Goal: Task Accomplishment & Management: Manage account settings

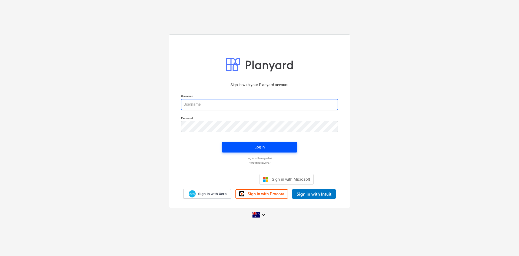
type input "[EMAIL_ADDRESS][DOMAIN_NAME]"
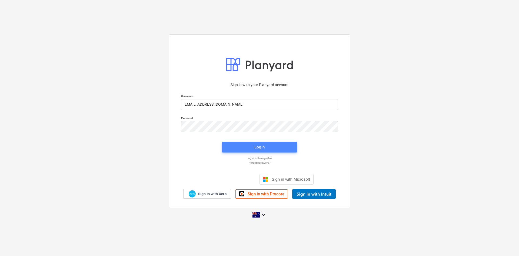
click at [265, 143] on button "Login" at bounding box center [259, 147] width 75 height 11
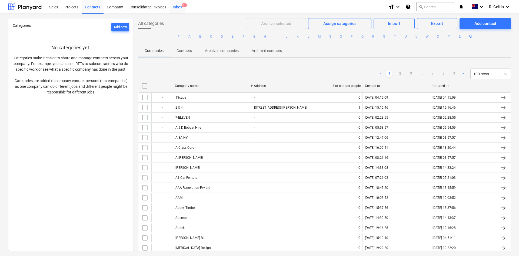
click at [173, 7] on div "Inbox 9+" at bounding box center [178, 7] width 16 height 14
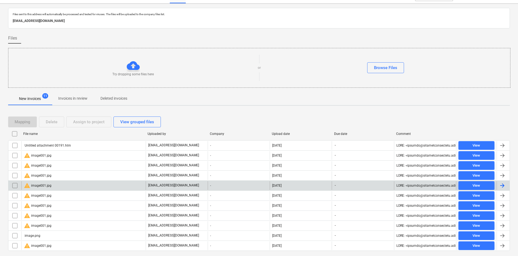
scroll to position [25, 0]
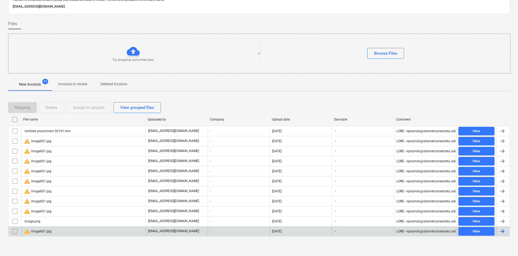
click at [66, 232] on div "warning image001.jpg" at bounding box center [83, 231] width 124 height 9
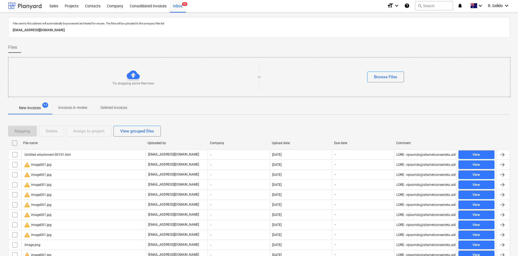
scroll to position [25, 0]
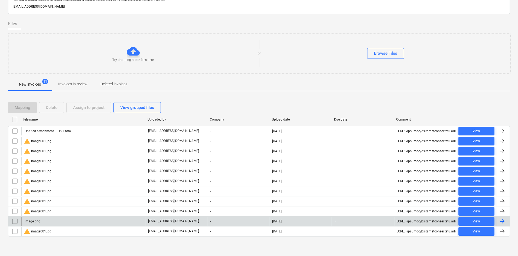
click at [42, 221] on div "image.png" at bounding box center [83, 221] width 124 height 9
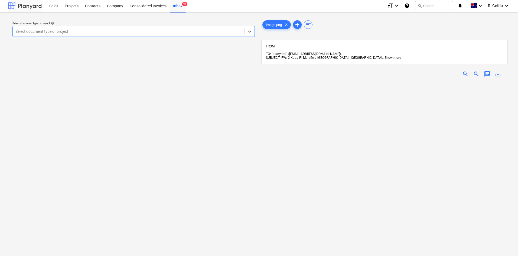
scroll to position [25, 0]
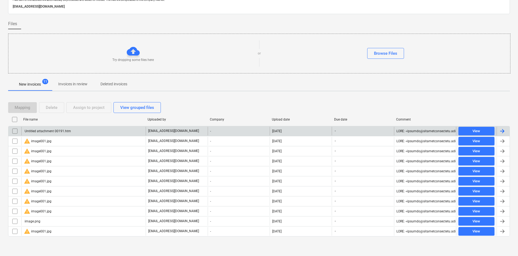
click at [65, 133] on div "Untitled attachment 00191.htm" at bounding box center [83, 131] width 124 height 9
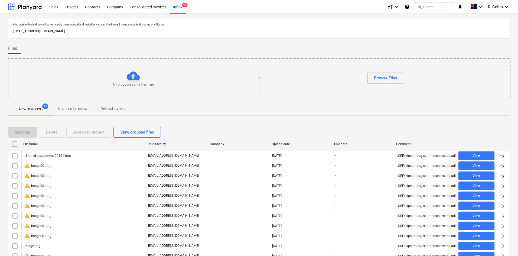
click at [81, 33] on p "[EMAIL_ADDRESS][DOMAIN_NAME]" at bounding box center [259, 31] width 492 height 6
copy p "[EMAIL_ADDRESS][DOMAIN_NAME]"
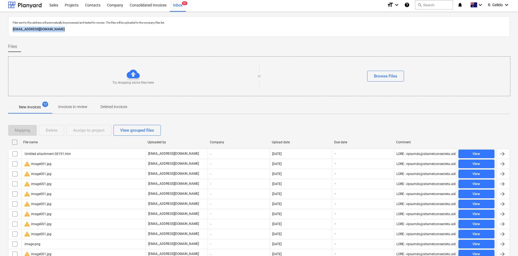
scroll to position [25, 0]
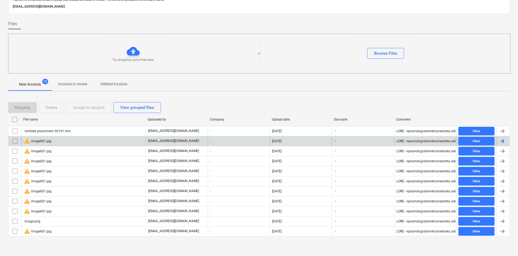
click at [58, 142] on div "warning image001.jpg" at bounding box center [83, 141] width 124 height 9
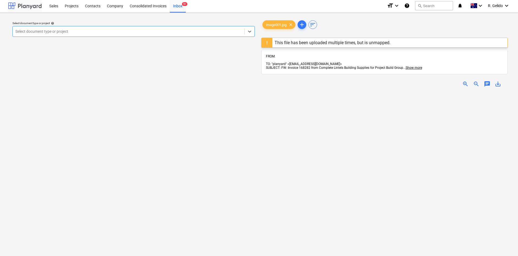
scroll to position [25, 0]
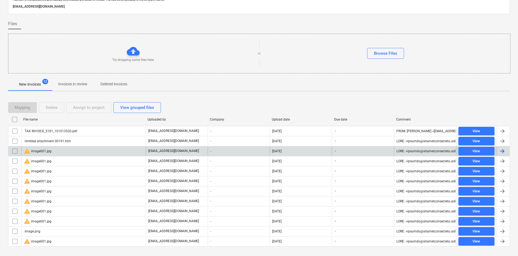
click at [15, 151] on input "checkbox" at bounding box center [15, 151] width 9 height 9
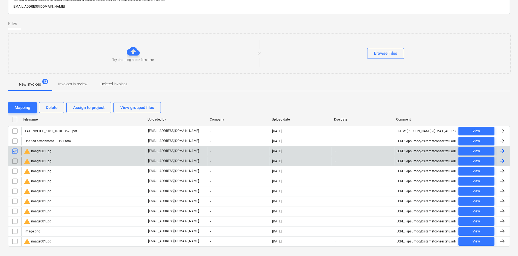
click at [16, 162] on input "checkbox" at bounding box center [15, 161] width 9 height 9
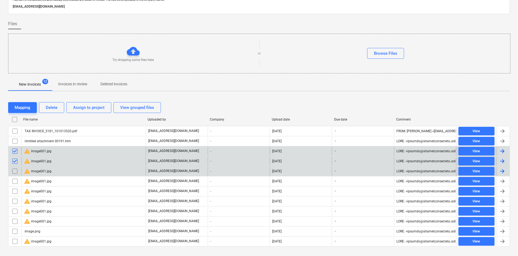
click at [16, 170] on input "checkbox" at bounding box center [15, 171] width 9 height 9
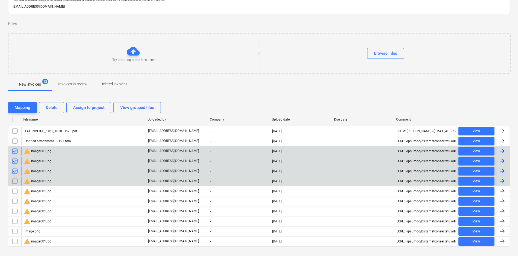
click at [17, 180] on input "checkbox" at bounding box center [15, 181] width 9 height 9
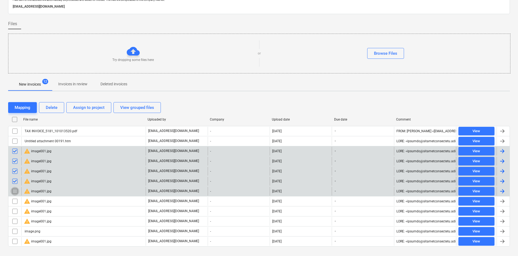
click at [16, 187] on input "checkbox" at bounding box center [15, 191] width 9 height 9
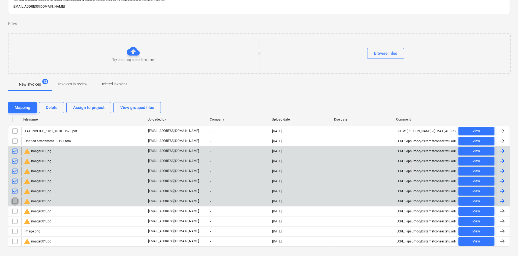
click at [16, 200] on input "checkbox" at bounding box center [15, 201] width 9 height 9
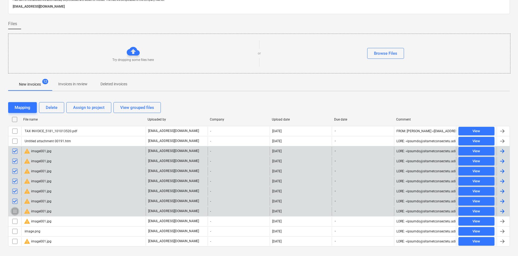
click at [17, 210] on input "checkbox" at bounding box center [15, 211] width 9 height 9
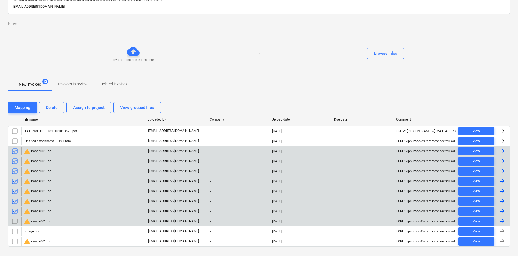
click at [15, 221] on input "checkbox" at bounding box center [15, 221] width 9 height 9
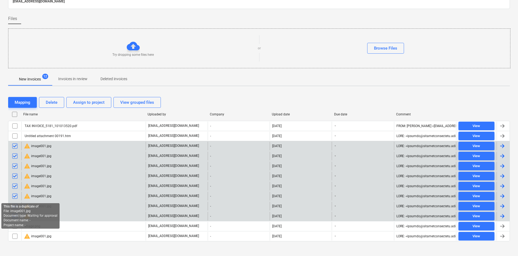
scroll to position [35, 0]
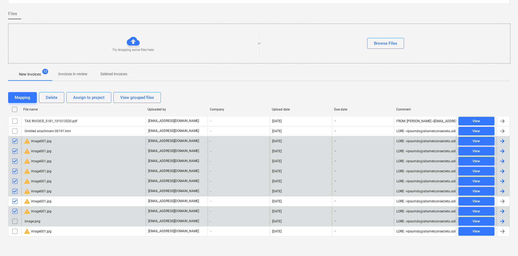
click at [13, 219] on input "checkbox" at bounding box center [15, 221] width 9 height 9
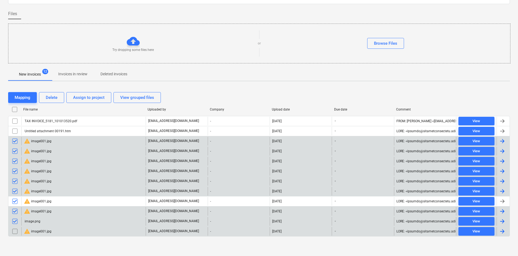
click at [15, 231] on input "checkbox" at bounding box center [15, 231] width 9 height 9
click at [57, 94] on div "Delete" at bounding box center [52, 97] width 12 height 7
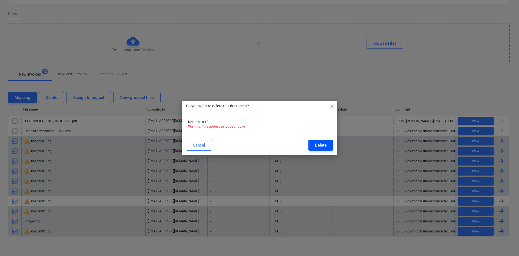
click at [323, 148] on div "Delete" at bounding box center [321, 145] width 12 height 7
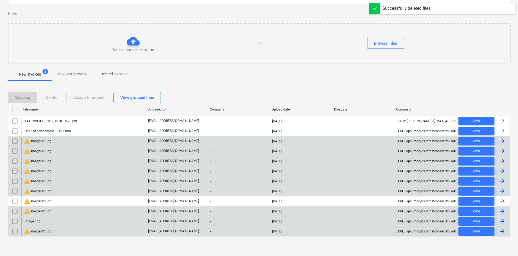
scroll to position [0, 0]
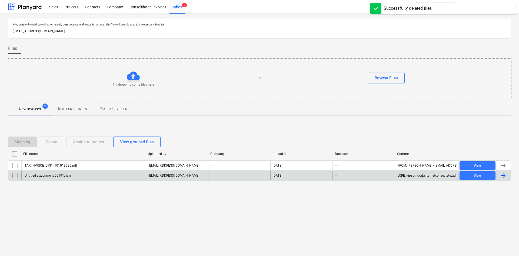
click at [67, 175] on div "Untitled attachment 00191.htm" at bounding box center [47, 175] width 47 height 4
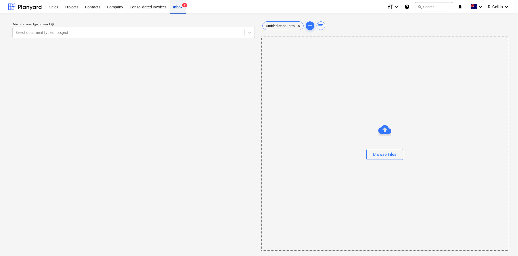
click at [182, 6] on div "Inbox 2" at bounding box center [178, 7] width 16 height 14
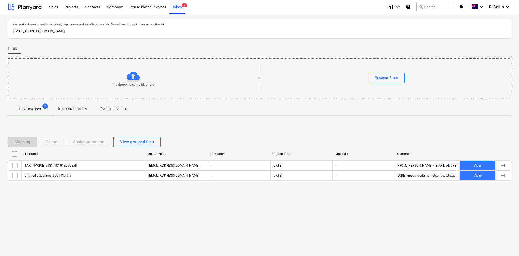
drag, startPoint x: 136, startPoint y: 215, endPoint x: 130, endPoint y: 204, distance: 12.0
click at [136, 215] on div "Files sent to this address will automatically be processed and tested for virus…" at bounding box center [259, 135] width 519 height 242
click at [72, 6] on div "Projects" at bounding box center [71, 7] width 20 height 14
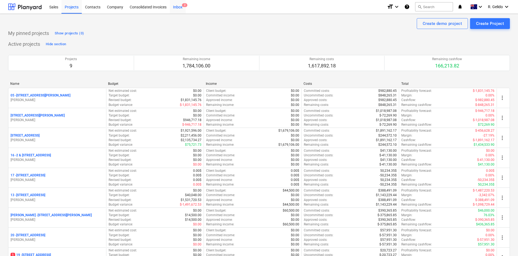
click at [176, 4] on div "Inbox 2" at bounding box center [178, 7] width 16 height 14
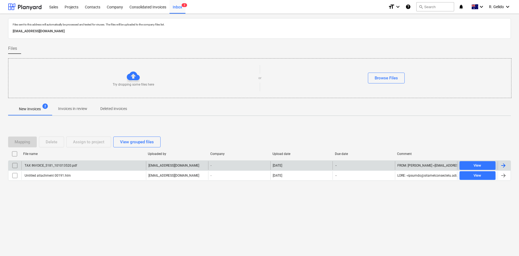
click at [37, 165] on div "TAX INVOICE_5181_101013520.pdf" at bounding box center [50, 165] width 53 height 4
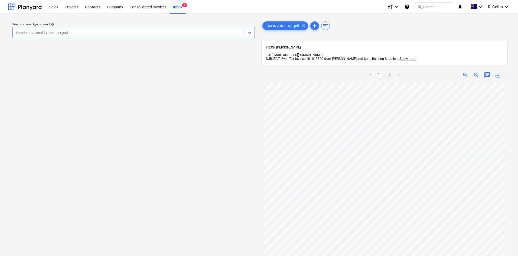
scroll to position [21, 0]
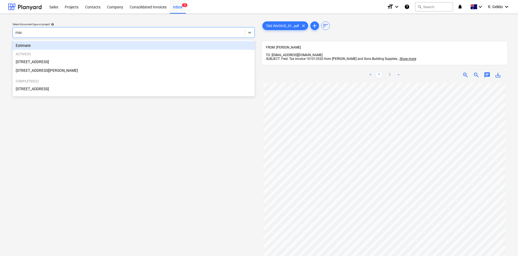
type input "mars"
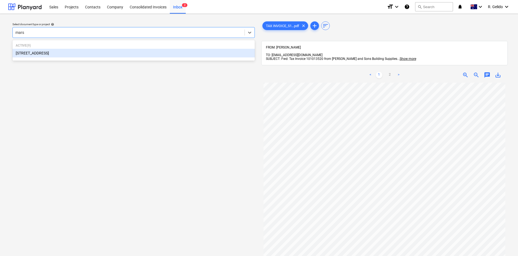
click at [87, 52] on div "[STREET_ADDRESS]" at bounding box center [133, 53] width 242 height 9
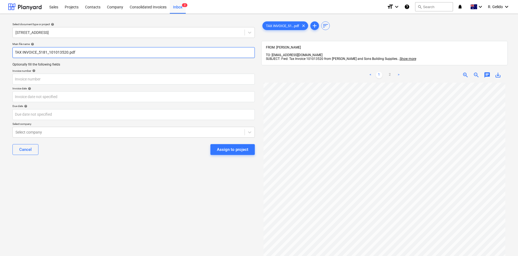
drag, startPoint x: 48, startPoint y: 52, endPoint x: 17, endPoint y: 52, distance: 31.4
click at [17, 52] on input "TAX INVOICE_5181_101013520.pdf" at bounding box center [133, 52] width 242 height 11
click at [56, 55] on input "[PERSON_NAME] and Sons Inv 101013520.pdf" at bounding box center [133, 52] width 242 height 11
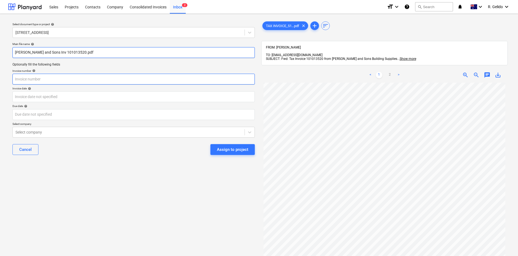
type input "[PERSON_NAME] and Sons Inv 101013520.pdf"
click at [48, 82] on input "text" at bounding box center [133, 79] width 242 height 11
paste input "101013520"
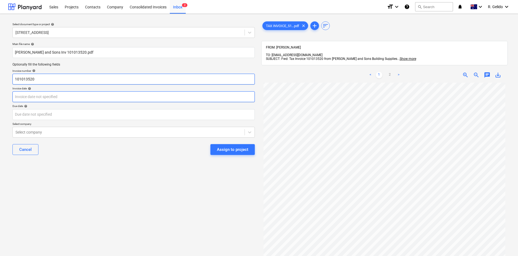
type input "101013520"
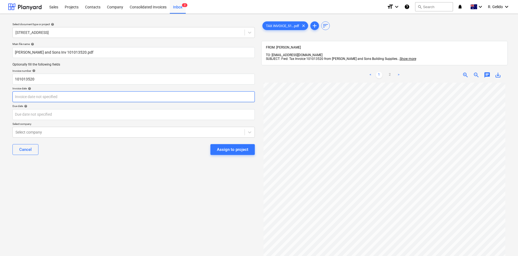
click at [47, 101] on body "Sales Projects Contacts Company Consolidated Invoices Inbox 2 format_size keybo…" at bounding box center [259, 128] width 518 height 256
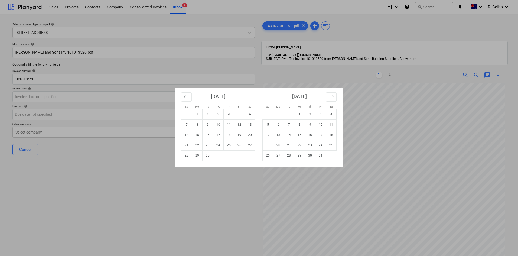
click at [217, 197] on div "Su Mo Tu We Th Fr Sa Su Mo Tu We Th Fr Sa [DATE] 1 2 3 4 5 6 7 8 9 10 11 12 13 …" at bounding box center [259, 128] width 518 height 256
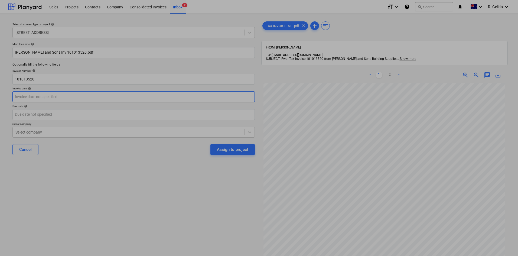
click at [60, 94] on body "Sales Projects Contacts Company Consolidated Invoices Inbox 2 format_size keybo…" at bounding box center [259, 128] width 518 height 256
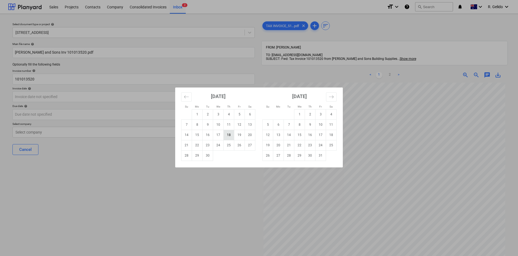
click at [230, 135] on td "18" at bounding box center [228, 135] width 11 height 10
type input "[DATE]"
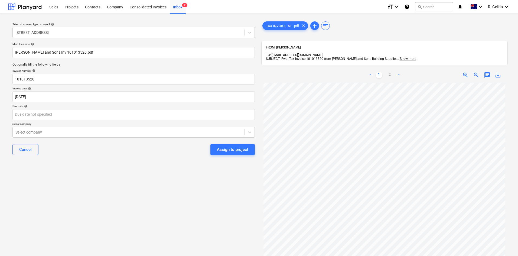
click at [145, 192] on div "Select document type or project help 2 [GEOGRAPHIC_DATA], [GEOGRAPHIC_DATA] Mai…" at bounding box center [133, 171] width 251 height 307
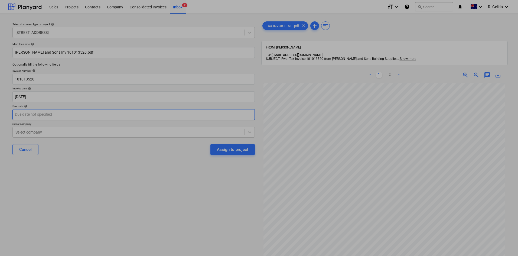
click at [50, 112] on body "Sales Projects Contacts Company Consolidated Invoices Inbox 2 format_size keybo…" at bounding box center [259, 128] width 518 height 256
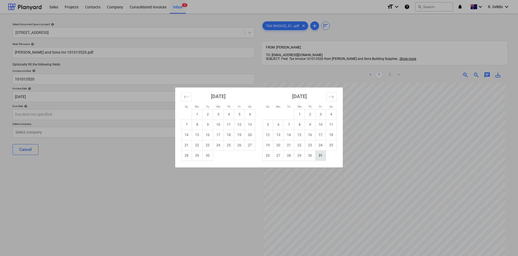
click at [324, 155] on td "31" at bounding box center [320, 155] width 11 height 10
type input "[DATE]"
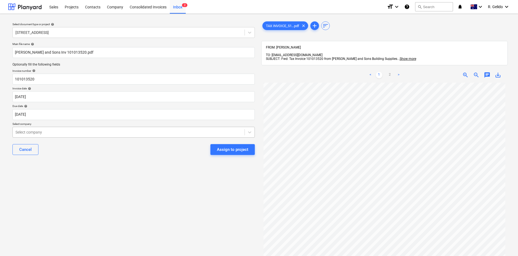
click at [57, 133] on div at bounding box center [128, 131] width 226 height 5
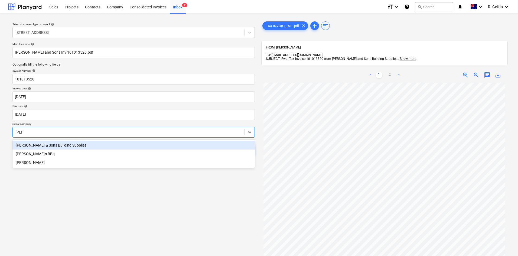
type input "[PERSON_NAME]"
click at [57, 145] on div "[PERSON_NAME] & Sons Building Supplies" at bounding box center [133, 145] width 242 height 9
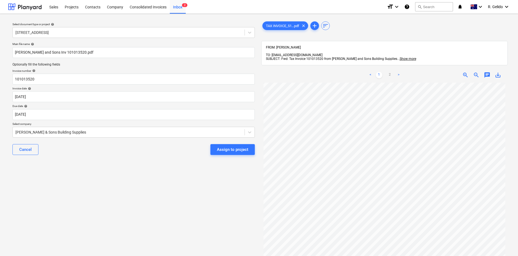
click at [154, 187] on div "Select document type or project help 2 [GEOGRAPHIC_DATA], [GEOGRAPHIC_DATA] Mai…" at bounding box center [133, 171] width 251 height 307
click at [227, 151] on div "Assign to project" at bounding box center [232, 149] width 31 height 7
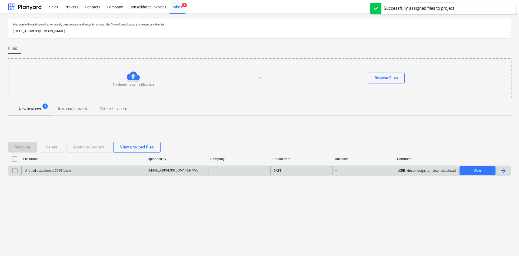
click at [96, 169] on div "Untitled attachment 00191.htm" at bounding box center [83, 170] width 125 height 9
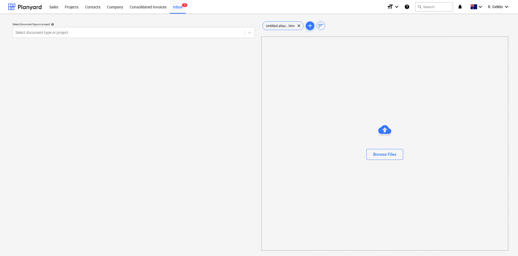
click at [346, 216] on div "Browse Files" at bounding box center [384, 144] width 247 height 214
click at [193, 29] on div "Select document type or project" at bounding box center [129, 33] width 232 height 8
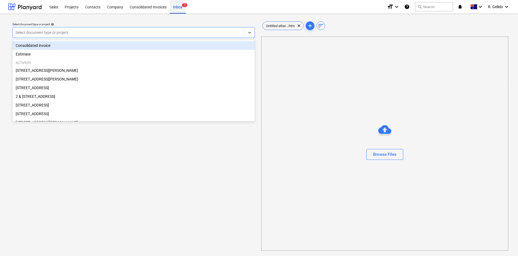
click at [178, 6] on div "Inbox 1" at bounding box center [178, 7] width 16 height 14
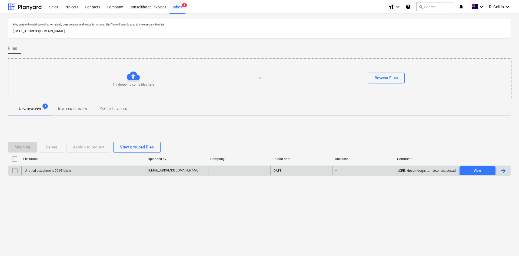
click at [75, 172] on div "Untitled attachment 00191.htm" at bounding box center [83, 170] width 125 height 9
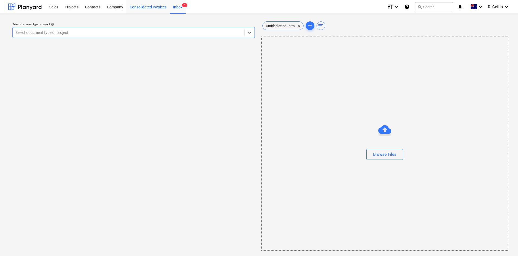
click at [152, 8] on div "Consolidated Invoices" at bounding box center [147, 7] width 43 height 14
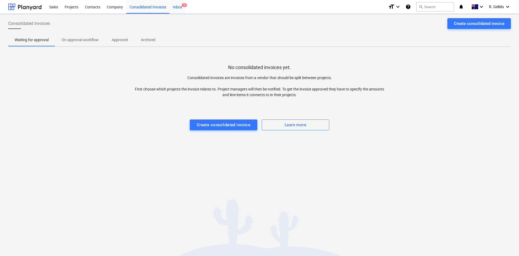
click at [175, 7] on div "Inbox 1" at bounding box center [178, 7] width 16 height 14
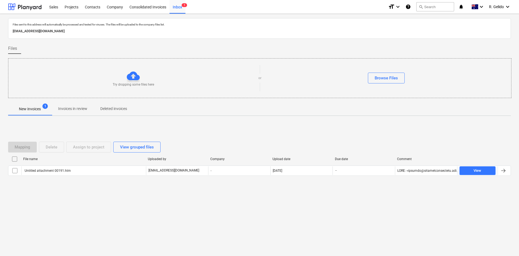
click at [61, 213] on div "Files sent to this address will automatically be processed and tested for virus…" at bounding box center [259, 135] width 519 height 242
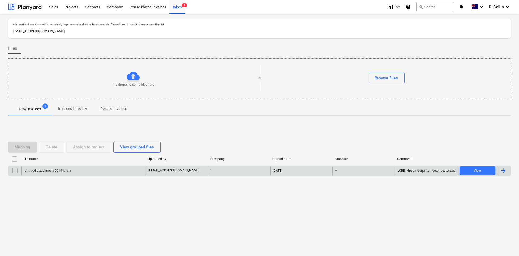
click at [67, 172] on div "Untitled attachment 00191.htm" at bounding box center [47, 171] width 47 height 4
click at [83, 173] on div "Untitled attachment 00191.htm" at bounding box center [83, 170] width 125 height 9
click at [45, 173] on div "Untitled attachment 00191.htm" at bounding box center [83, 170] width 125 height 9
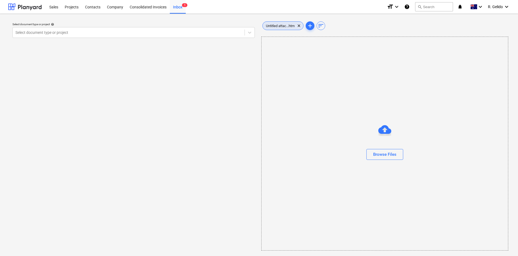
click at [281, 27] on span "Untitled attac...htm" at bounding box center [279, 26] width 35 height 4
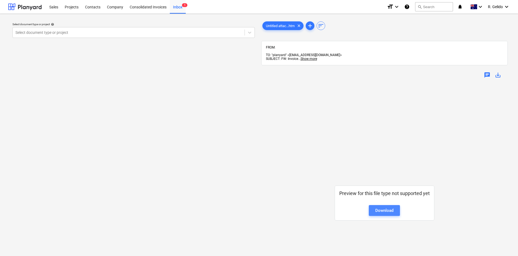
click at [382, 208] on div "Download" at bounding box center [384, 210] width 18 height 7
click at [182, 144] on div "Select document type or project help Select document type or project" at bounding box center [133, 171] width 251 height 307
click at [307, 57] on span "Show more" at bounding box center [308, 59] width 17 height 4
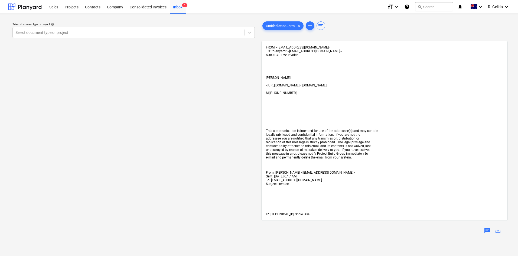
click at [207, 101] on div "Select document type or project help Select document type or project" at bounding box center [133, 249] width 251 height 462
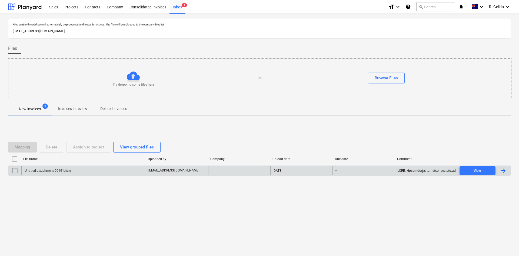
click at [111, 171] on div "Untitled attachment 00191.htm" at bounding box center [83, 170] width 125 height 9
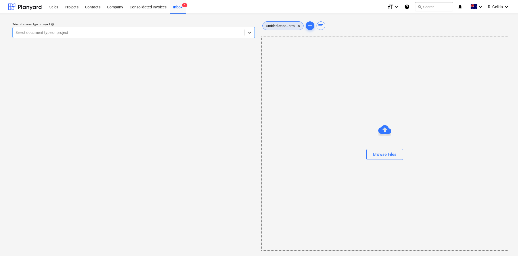
click at [285, 25] on span "Untitled attac...htm" at bounding box center [279, 26] width 35 height 4
click at [78, 7] on div "Projects" at bounding box center [71, 7] width 20 height 14
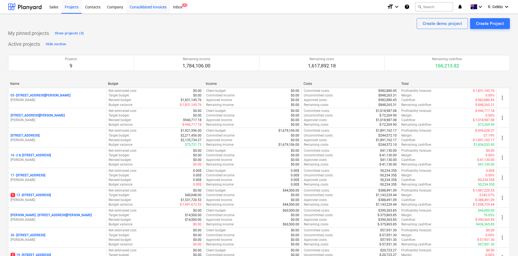
click at [140, 5] on div "Consolidated Invoices" at bounding box center [147, 7] width 43 height 14
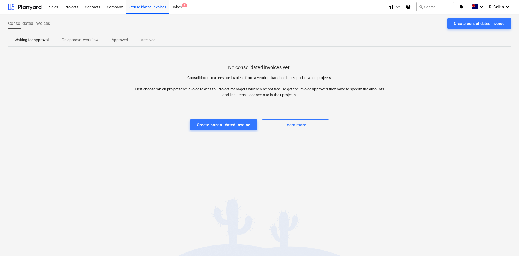
click at [115, 39] on p "Approved" at bounding box center [120, 40] width 16 height 6
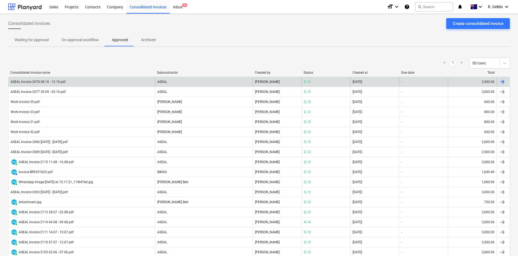
click at [52, 79] on div "ASEAL Invoice 2078 08.10 - 12.10.pdf" at bounding box center [81, 81] width 146 height 9
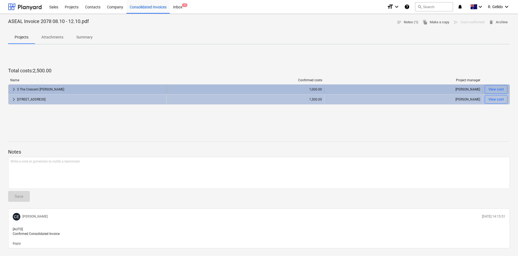
click at [463, 89] on div "[PERSON_NAME]" at bounding box center [402, 89] width 153 height 9
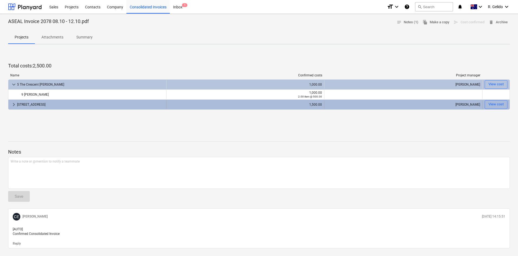
click at [437, 106] on div "[PERSON_NAME]" at bounding box center [402, 104] width 153 height 9
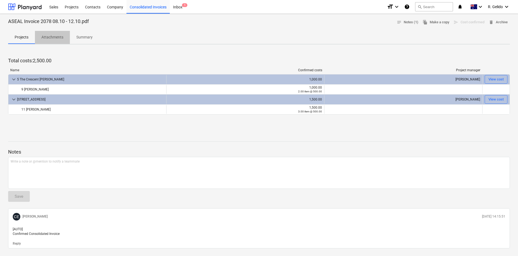
click at [58, 36] on p "Attachments" at bounding box center [52, 37] width 22 height 6
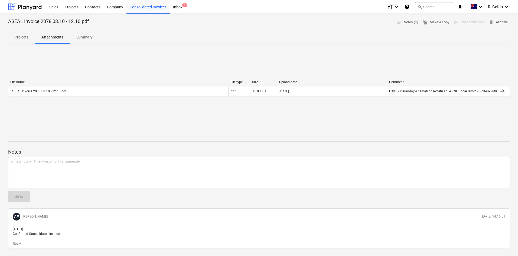
click at [22, 34] on p "Projects" at bounding box center [22, 37] width 14 height 6
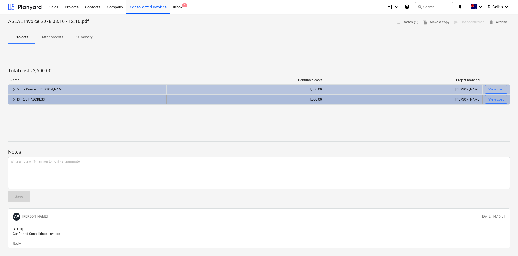
click at [53, 97] on div "[STREET_ADDRESS]" at bounding box center [90, 99] width 147 height 9
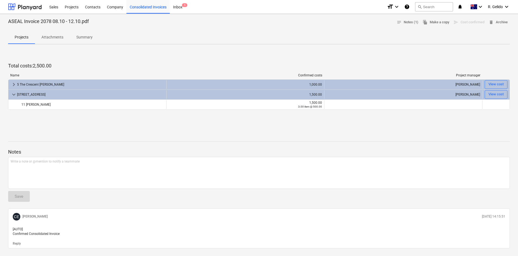
click at [54, 35] on p "Attachments" at bounding box center [52, 37] width 22 height 6
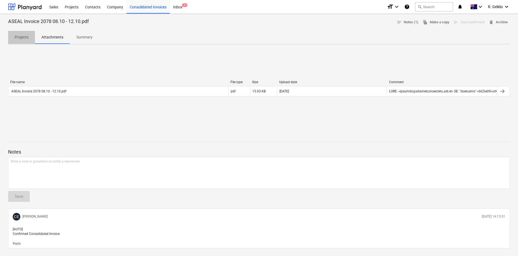
click at [18, 36] on p "Projects" at bounding box center [22, 37] width 14 height 6
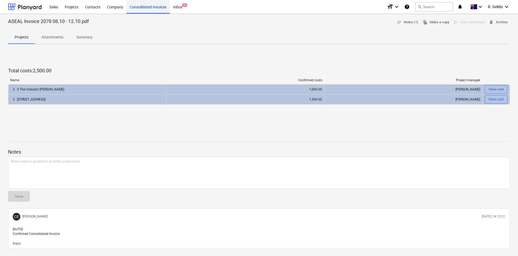
click at [145, 9] on div "Consolidated Invoices" at bounding box center [147, 7] width 43 height 14
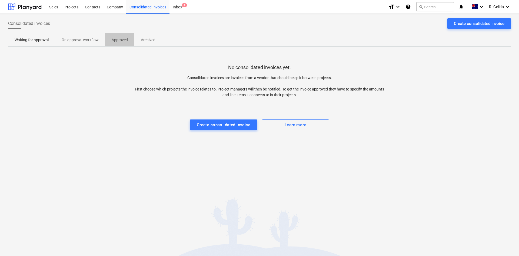
click at [114, 41] on p "Approved" at bounding box center [120, 40] width 16 height 6
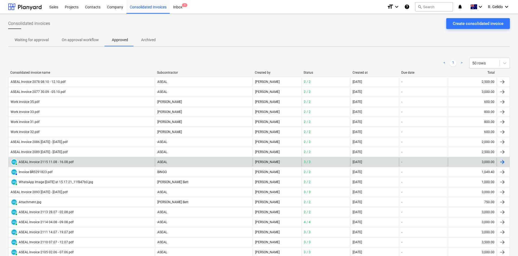
click at [39, 160] on div "ASEAL Invoice 2115 11.08 - 16.08.pdf" at bounding box center [46, 162] width 55 height 4
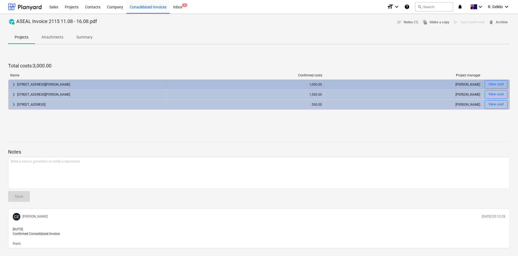
click at [67, 86] on div "[STREET_ADDRESS][PERSON_NAME]" at bounding box center [90, 84] width 147 height 9
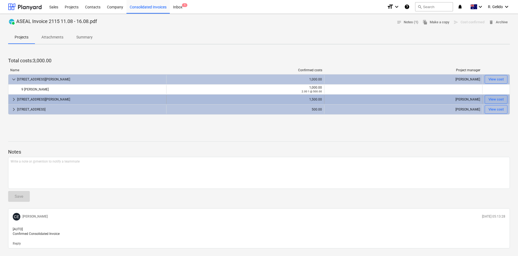
click at [73, 98] on div "[STREET_ADDRESS][PERSON_NAME]" at bounding box center [90, 99] width 147 height 9
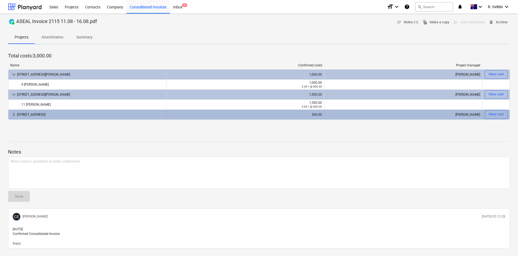
click at [70, 114] on div "[STREET_ADDRESS]" at bounding box center [90, 114] width 147 height 9
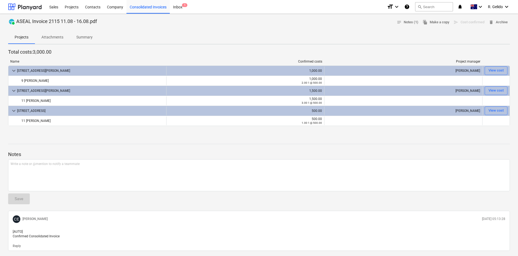
click at [57, 37] on p "Attachments" at bounding box center [52, 37] width 22 height 6
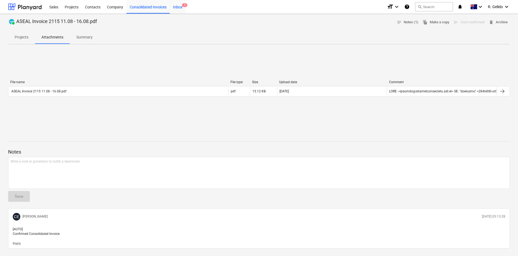
click at [177, 8] on div "Inbox 1" at bounding box center [178, 7] width 16 height 14
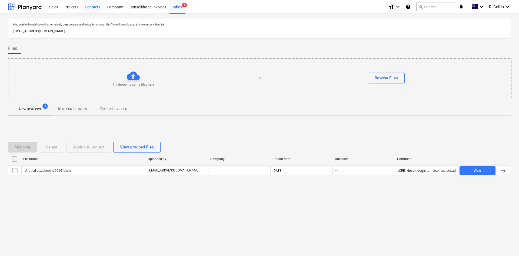
click at [93, 8] on div "Contacts" at bounding box center [93, 7] width 22 height 14
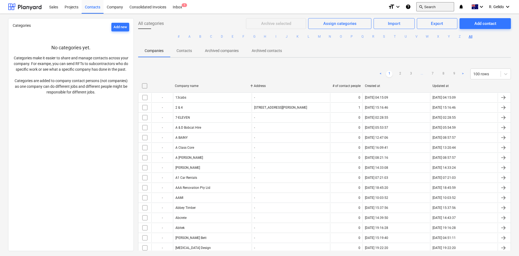
click at [431, 5] on button "search Search" at bounding box center [436, 6] width 38 height 9
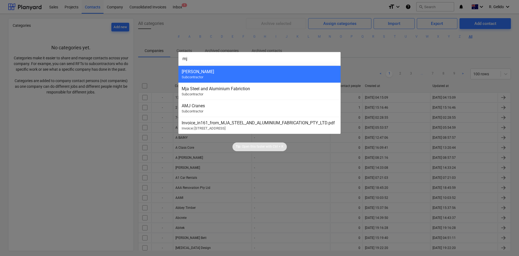
type input "mja"
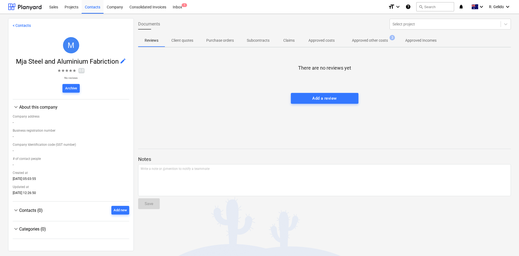
click at [15, 24] on link "< Contacts" at bounding box center [22, 25] width 18 height 4
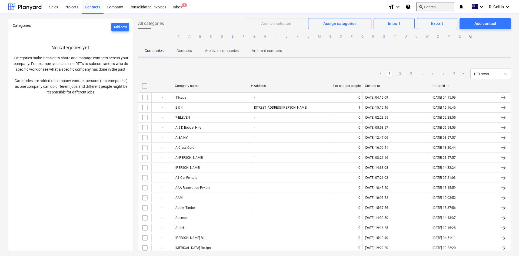
click at [429, 8] on button "search Search" at bounding box center [436, 6] width 38 height 9
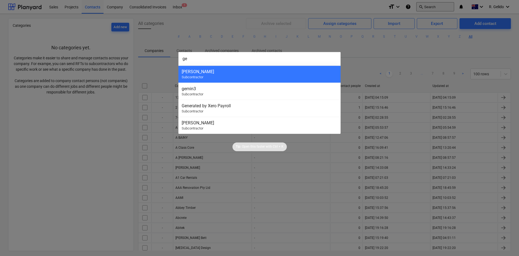
type input "gem"
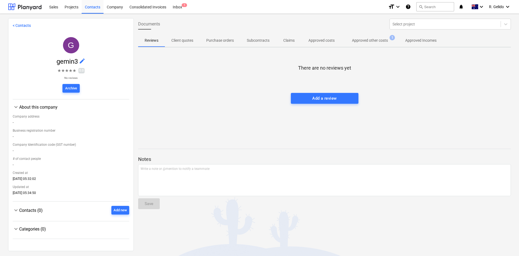
click at [19, 108] on div "About this company" at bounding box center [74, 106] width 110 height 5
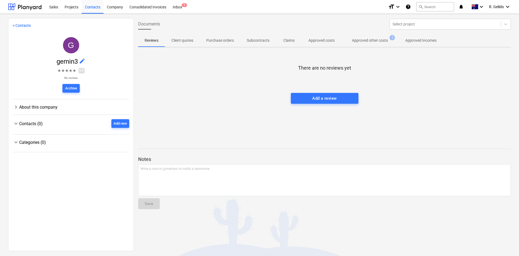
click at [19, 108] on div "About this company" at bounding box center [74, 106] width 110 height 5
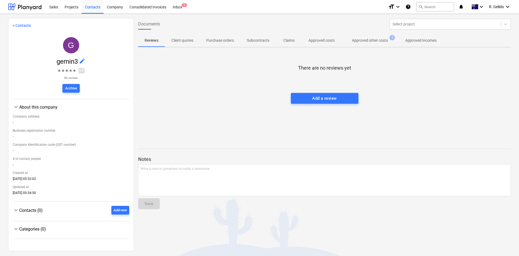
click at [33, 211] on span "Contacts (0)" at bounding box center [31, 210] width 24 height 5
click at [81, 60] on span "edit" at bounding box center [82, 61] width 6 height 6
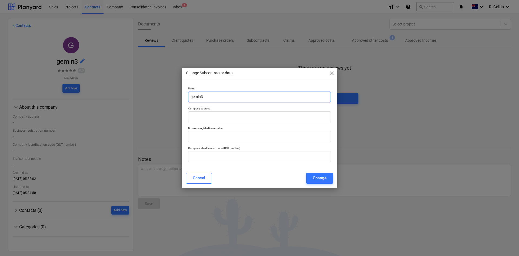
drag, startPoint x: 231, startPoint y: 100, endPoint x: 146, endPoint y: 99, distance: 84.4
click at [146, 99] on div "Change Subcontractor data close Name gemin3 Company address Business registrati…" at bounding box center [259, 128] width 519 height 256
paste input "Gemin3 Air Conditioning"
type input "Gemin3 Air Conditioning"
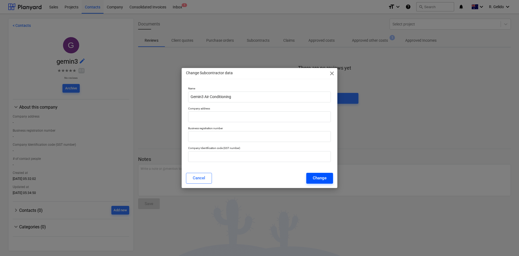
click at [322, 178] on div "Change" at bounding box center [320, 177] width 14 height 7
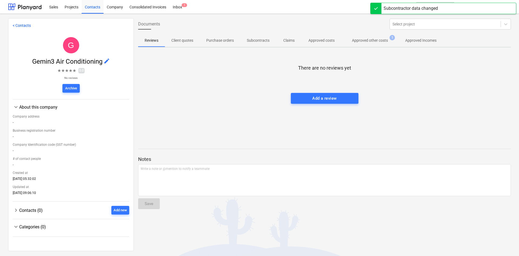
click at [212, 98] on div "There are no reviews yet Add a review" at bounding box center [324, 92] width 373 height 81
